Goal: Information Seeking & Learning: Learn about a topic

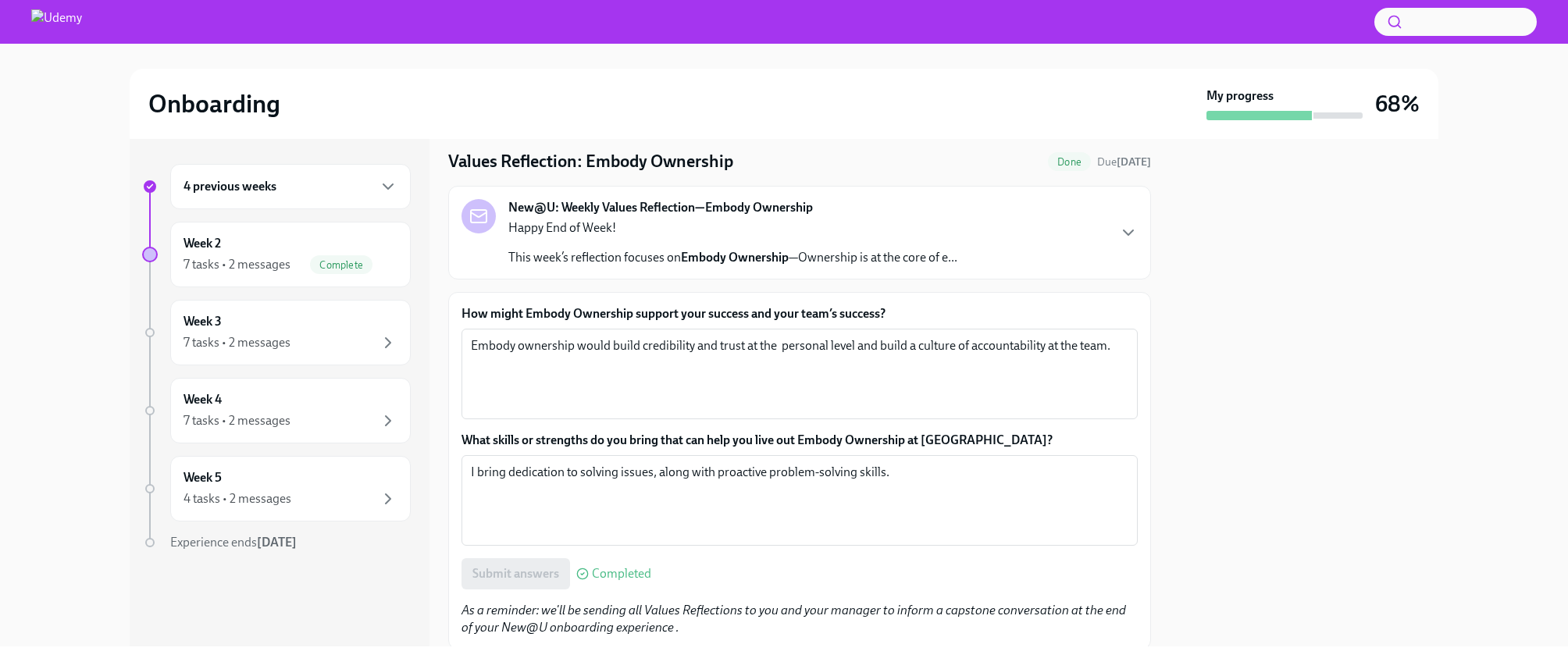
scroll to position [98, 0]
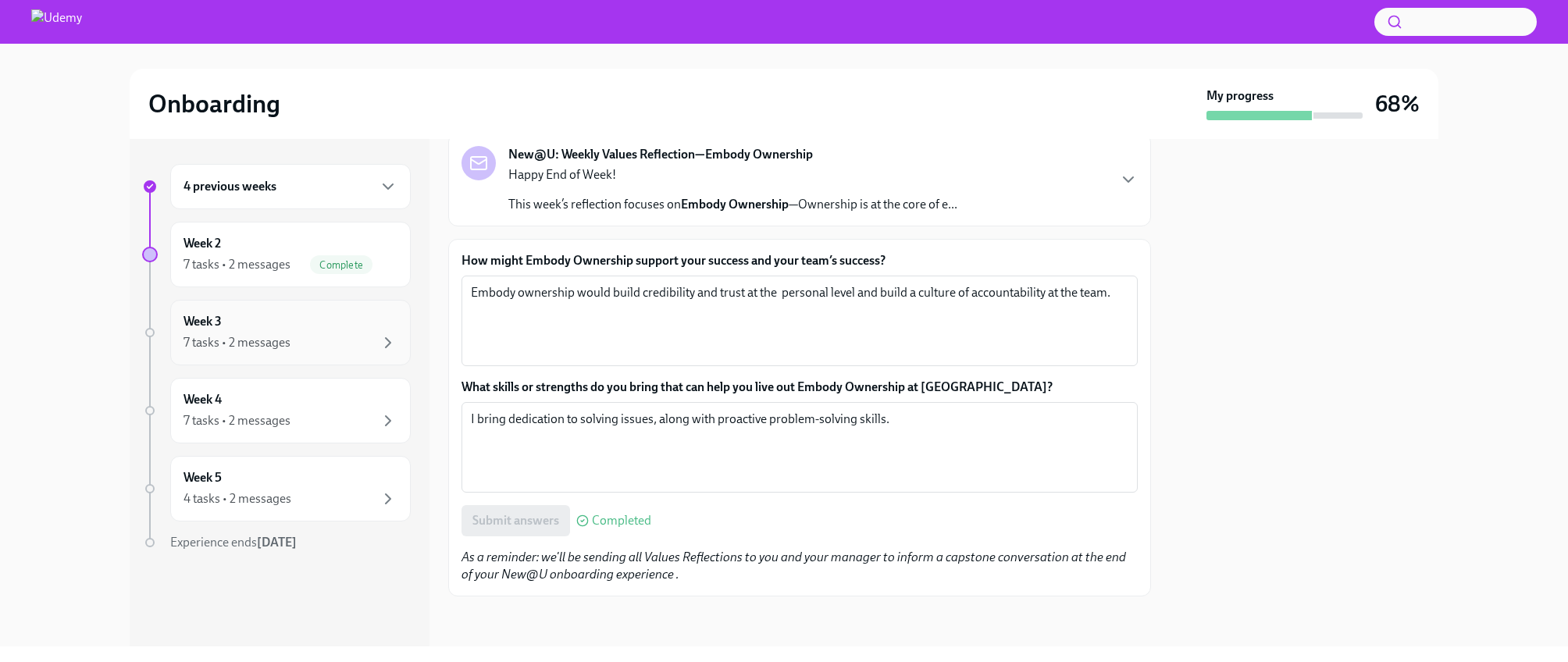
click at [323, 350] on div "7 tasks • 2 messages" at bounding box center [291, 342] width 214 height 19
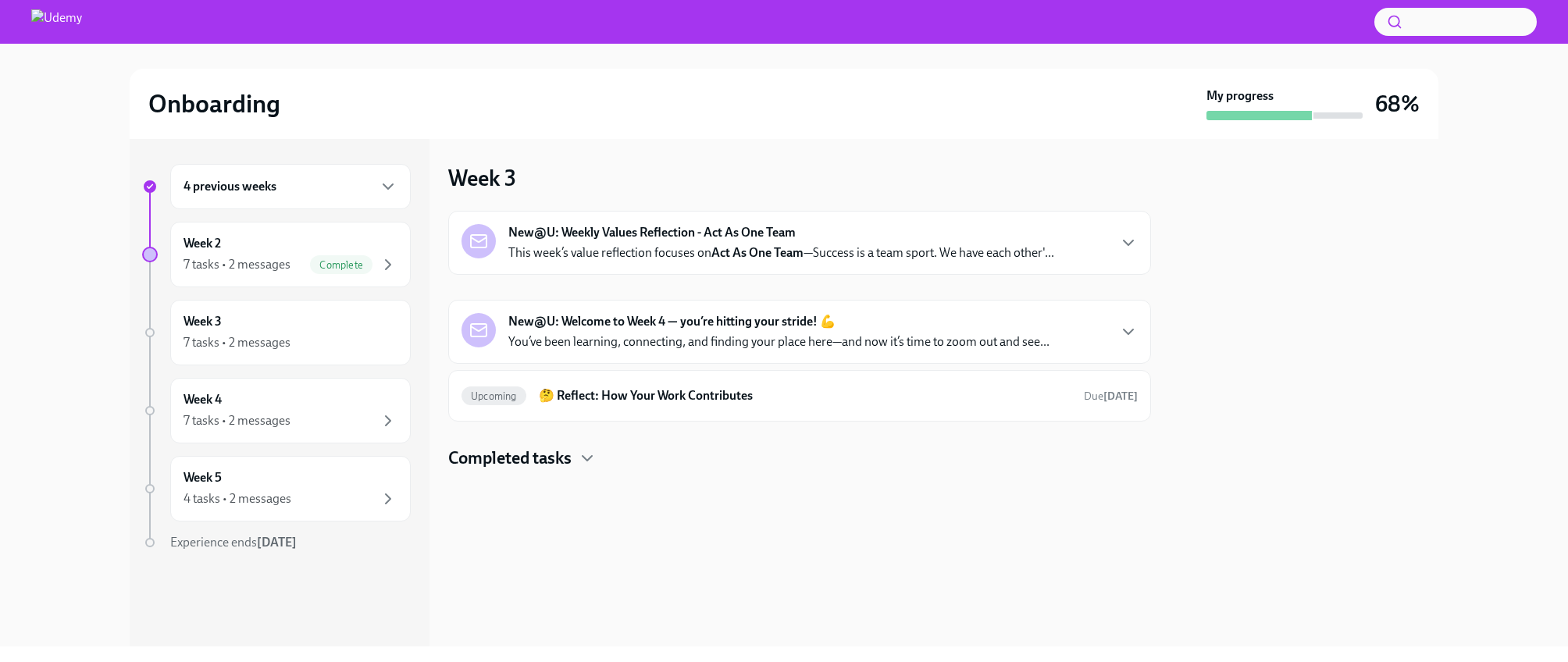
click at [621, 328] on strong "New@U: Welcome to Week 4 — you’re hitting your stride! 💪" at bounding box center [672, 321] width 327 height 17
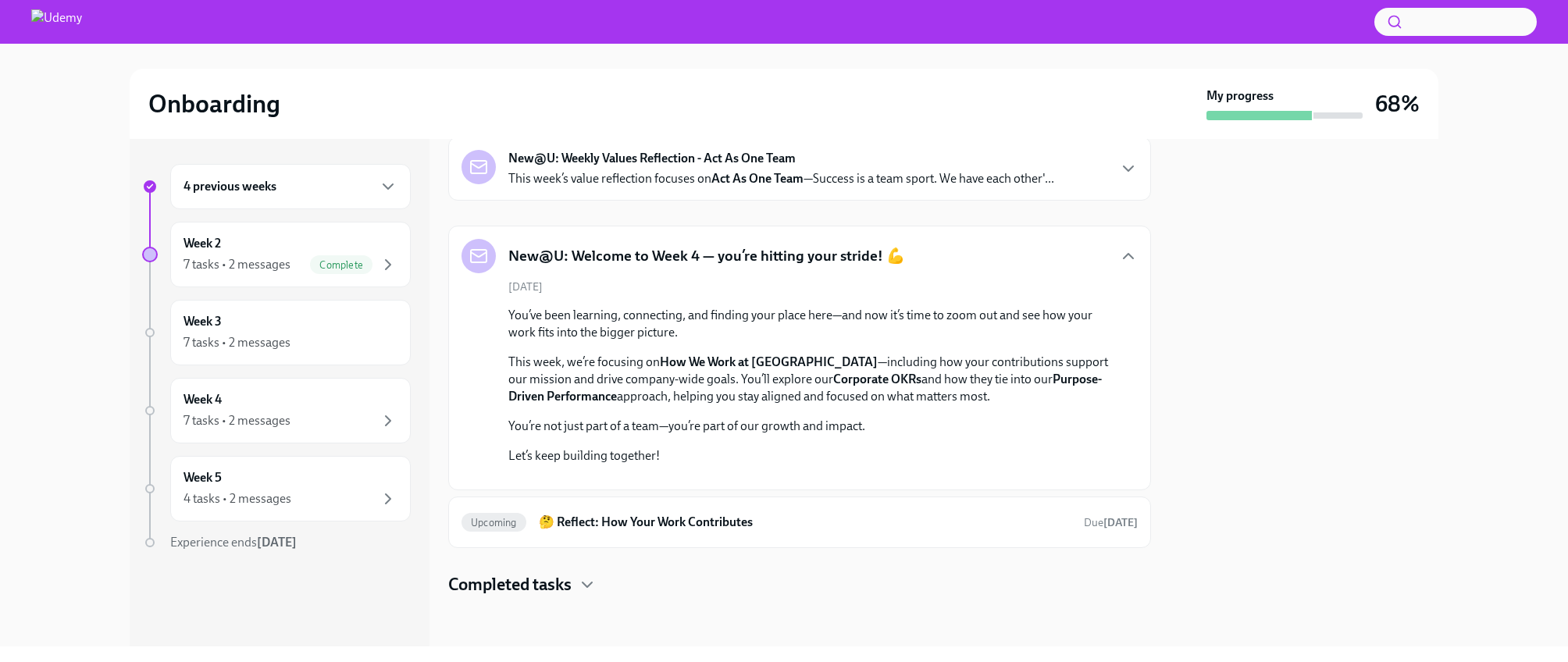
scroll to position [376, 0]
click at [763, 516] on h6 "🤔 Reflect: How Your Work Contributes" at bounding box center [805, 521] width 533 height 17
